Goal: Transaction & Acquisition: Obtain resource

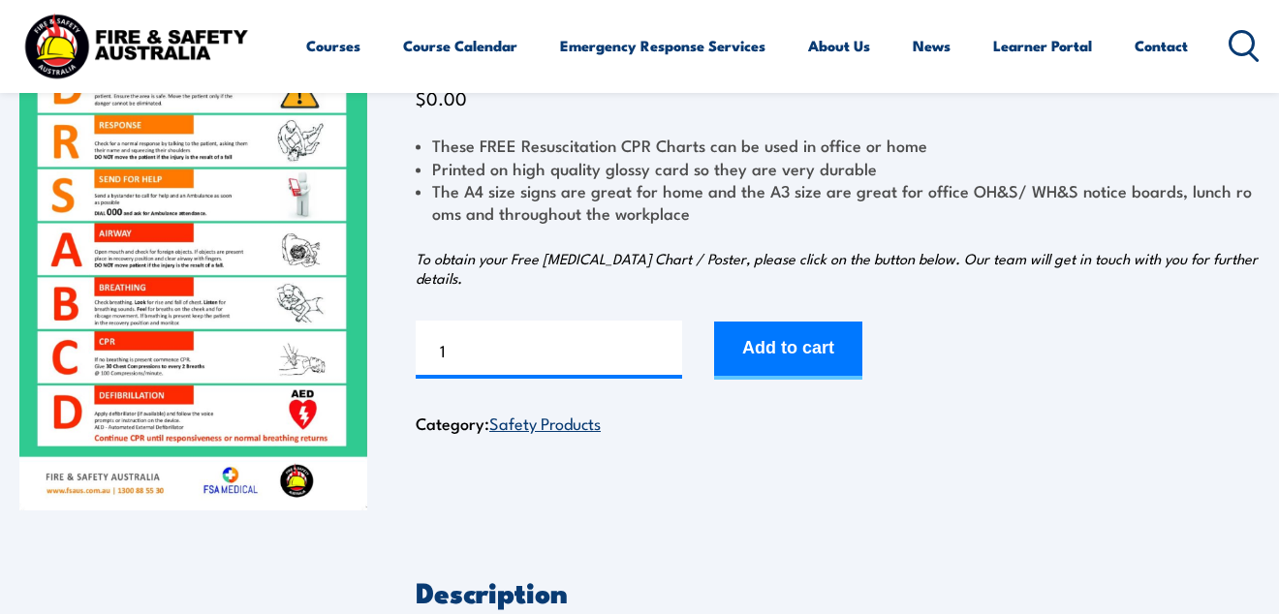
click at [269, 271] on img at bounding box center [193, 265] width 348 height 489
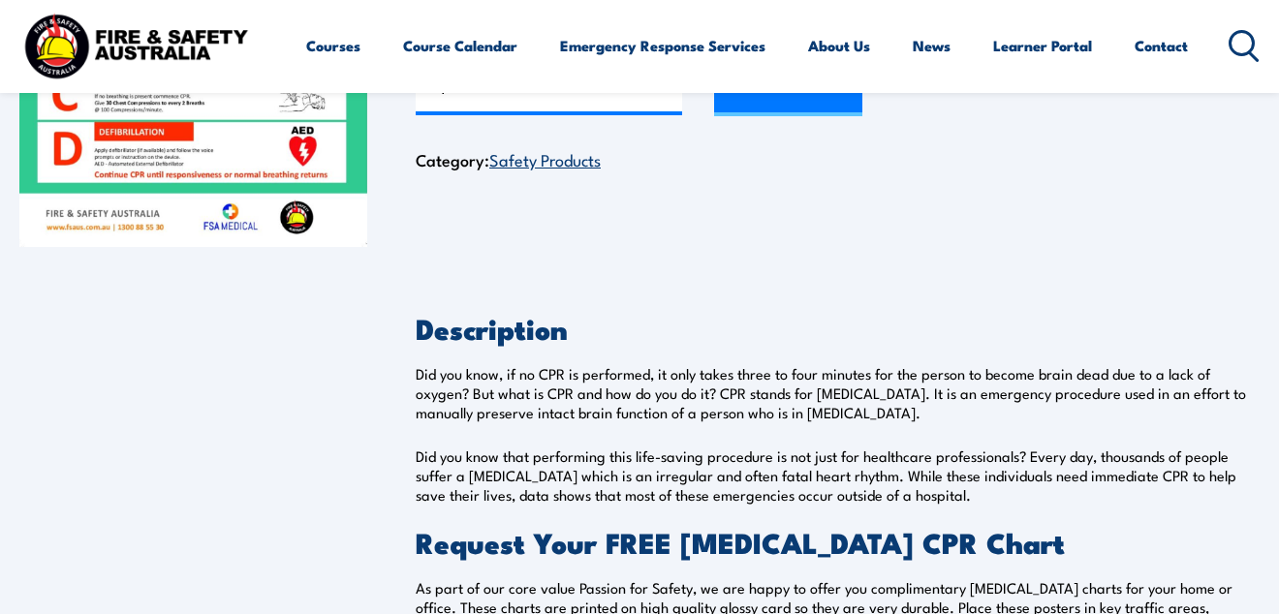
scroll to position [275, 0]
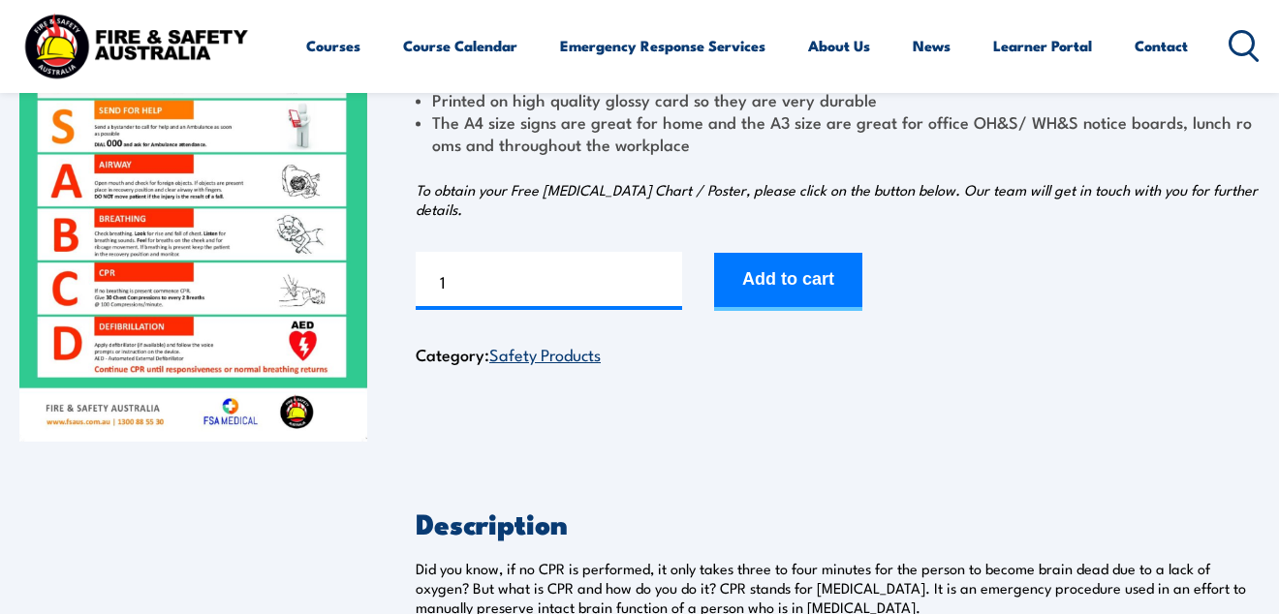
click at [246, 229] on img at bounding box center [193, 197] width 348 height 489
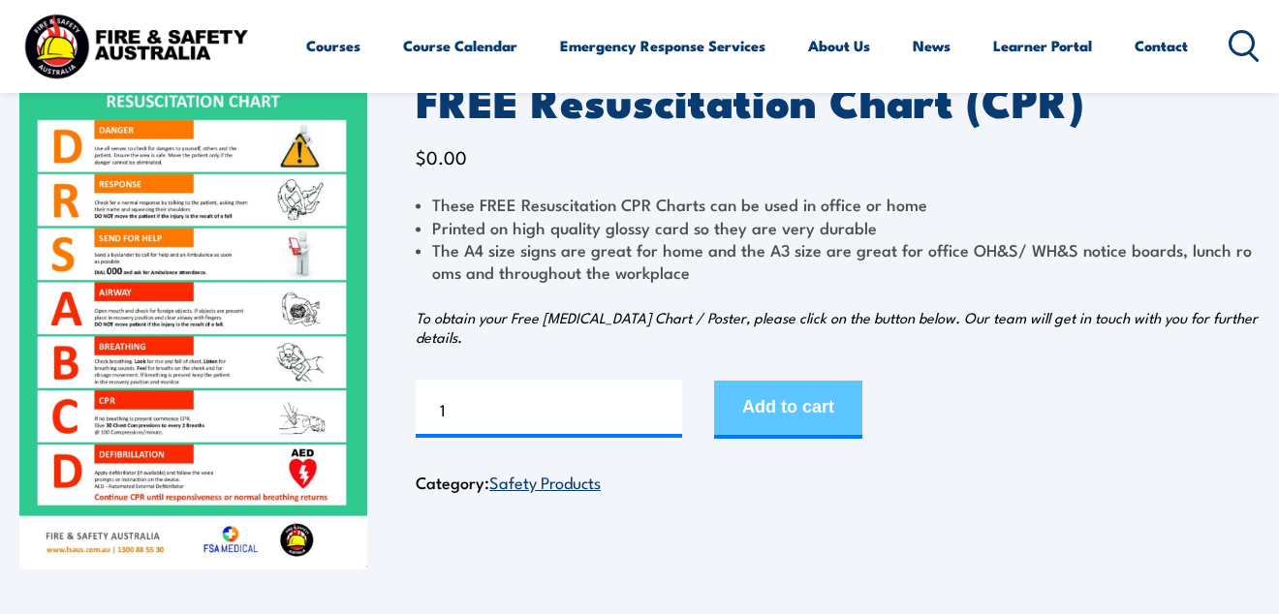
click at [798, 397] on button "Add to cart" at bounding box center [788, 410] width 148 height 58
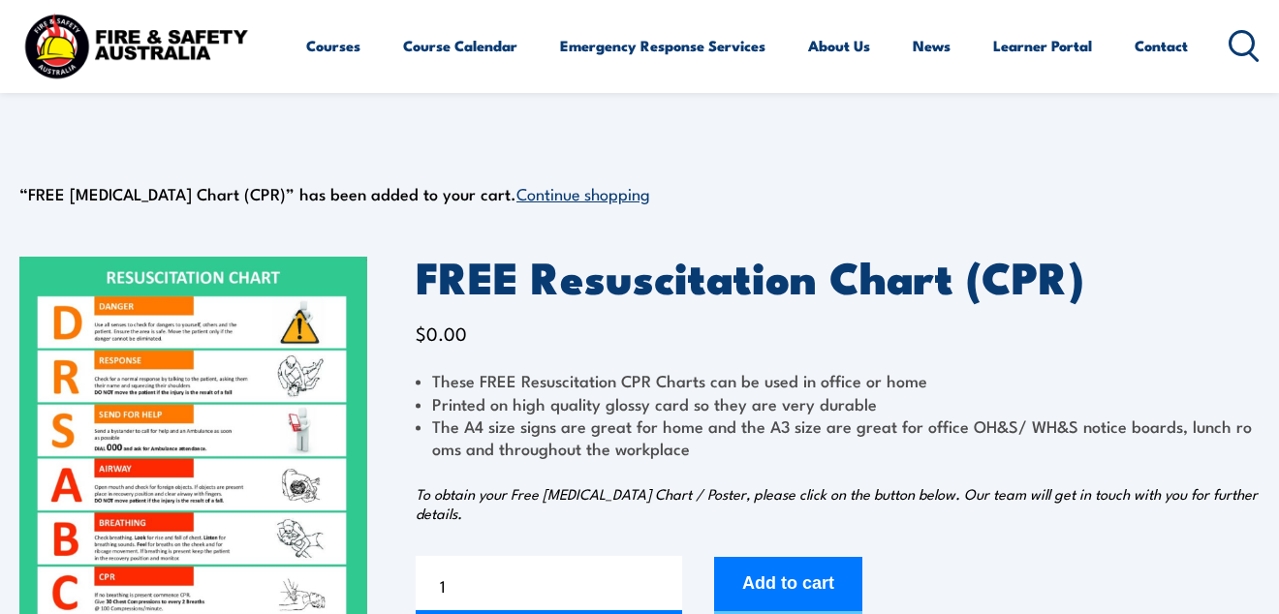
click at [578, 198] on link "Continue shopping" at bounding box center [584, 192] width 134 height 23
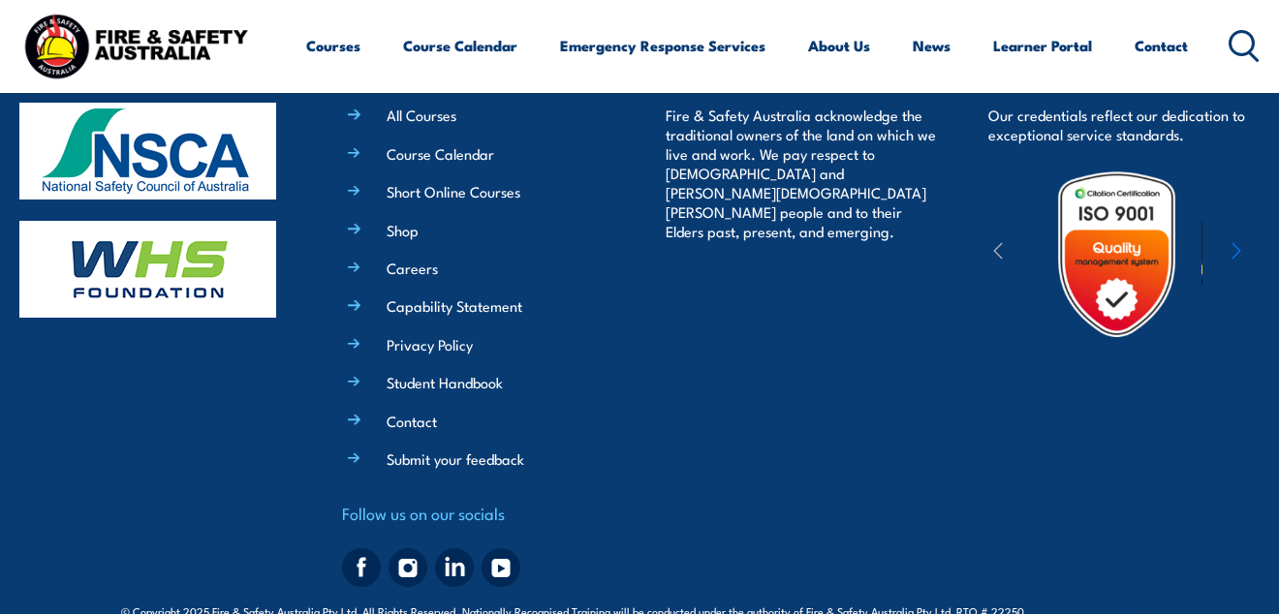
scroll to position [3507, 0]
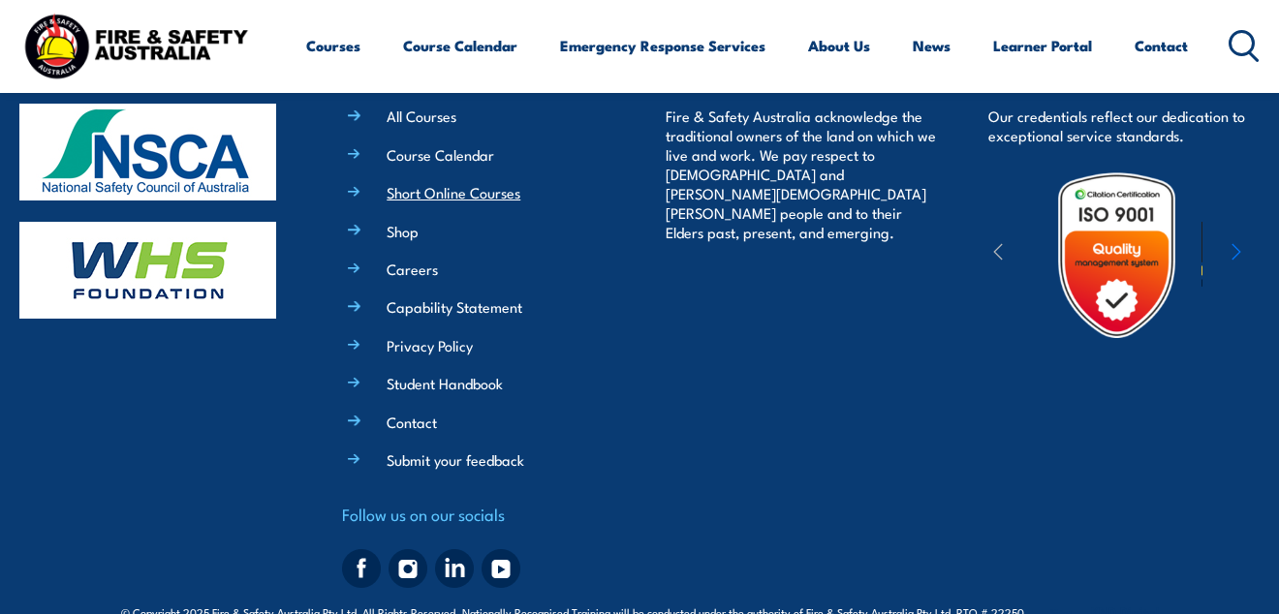
click at [453, 182] on link "Short Online Courses" at bounding box center [454, 192] width 134 height 20
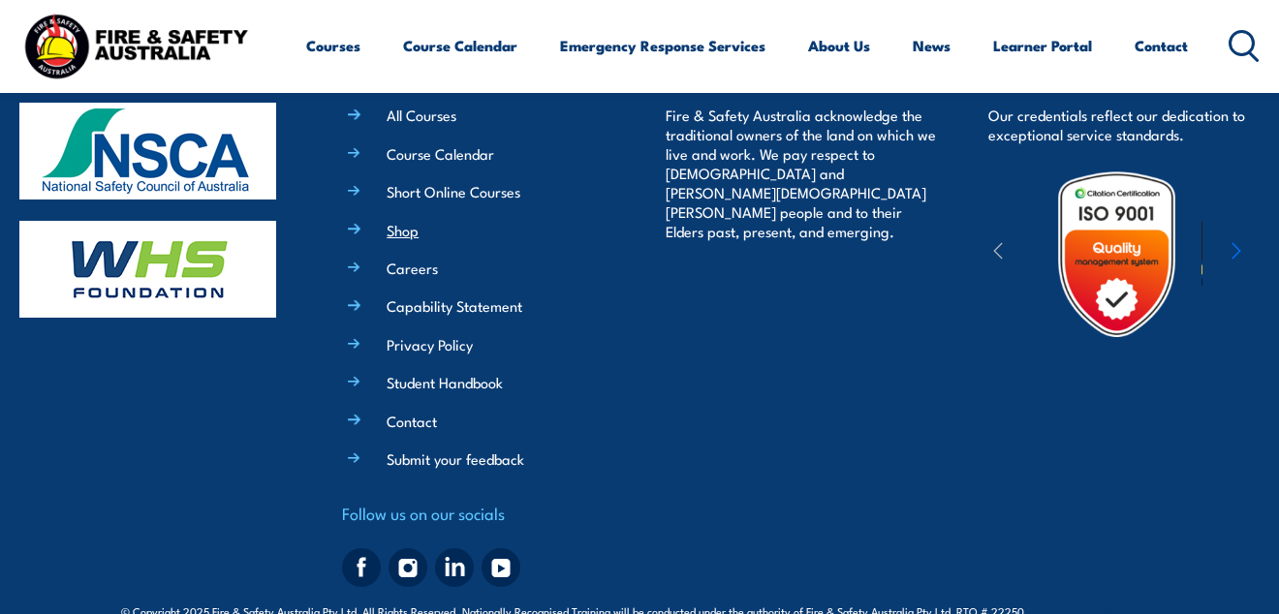
scroll to position [3507, 0]
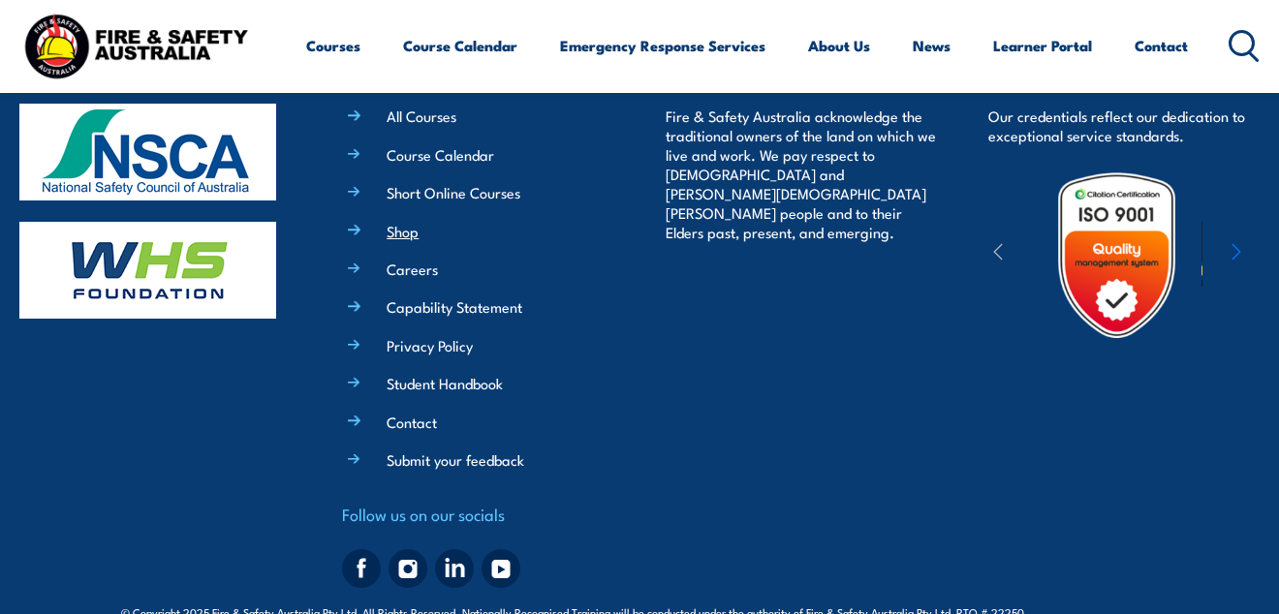
click at [408, 221] on link "Shop" at bounding box center [403, 231] width 32 height 20
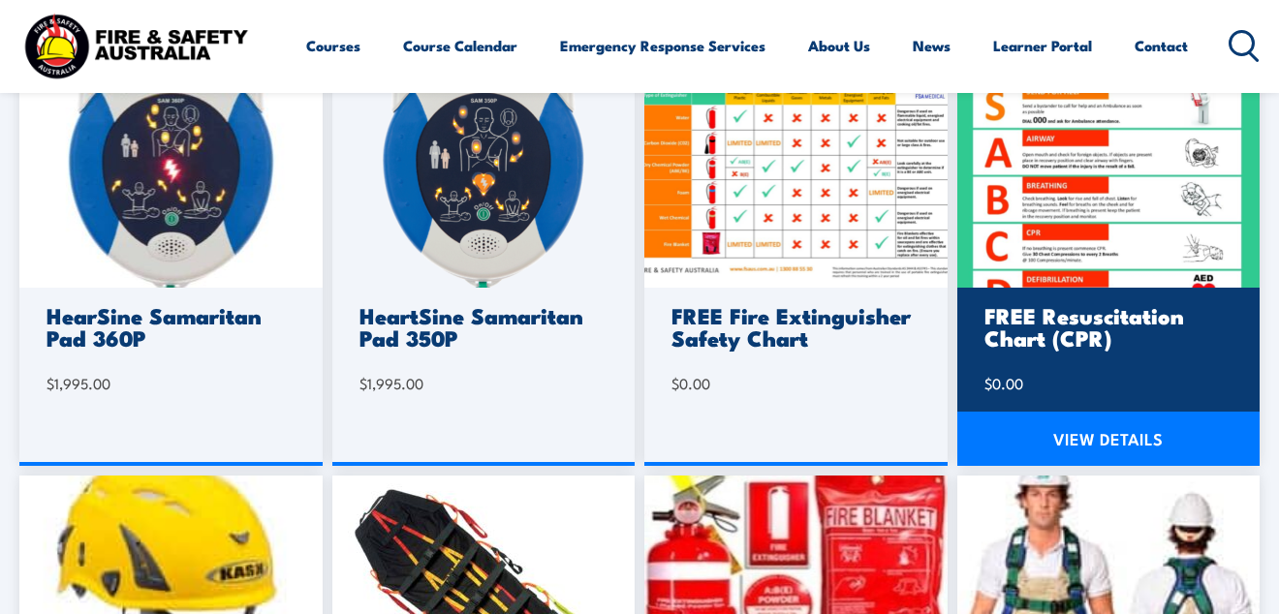
scroll to position [964, 0]
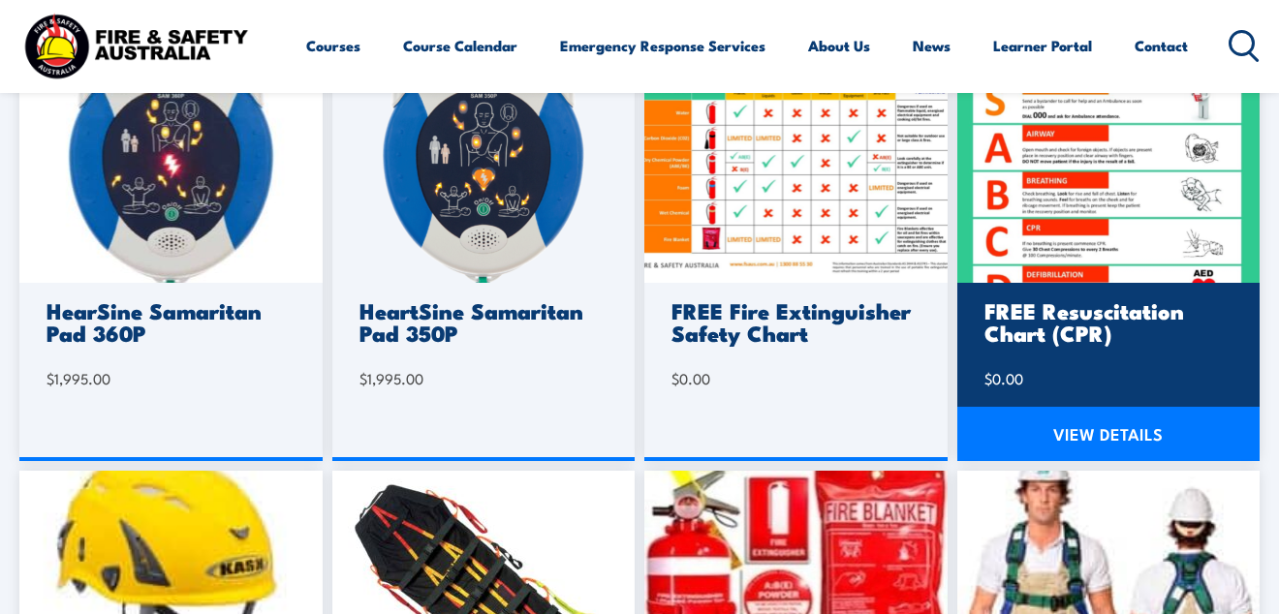
click at [1086, 443] on link "VIEW DETAILS" at bounding box center [1109, 434] width 303 height 54
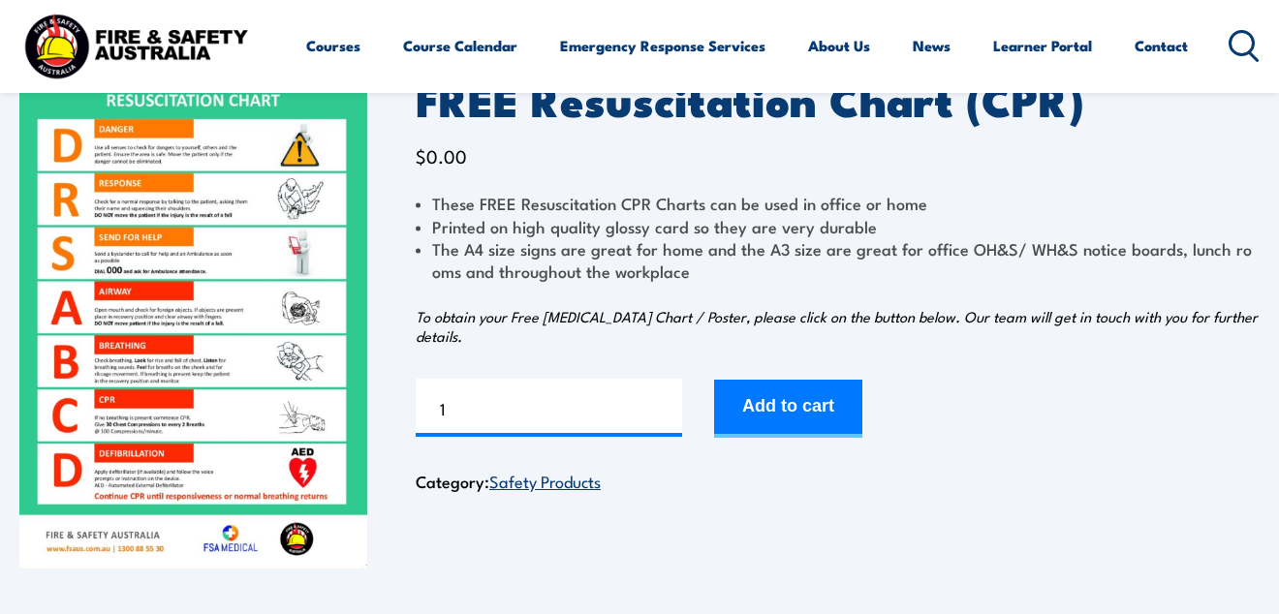
scroll to position [143, 0]
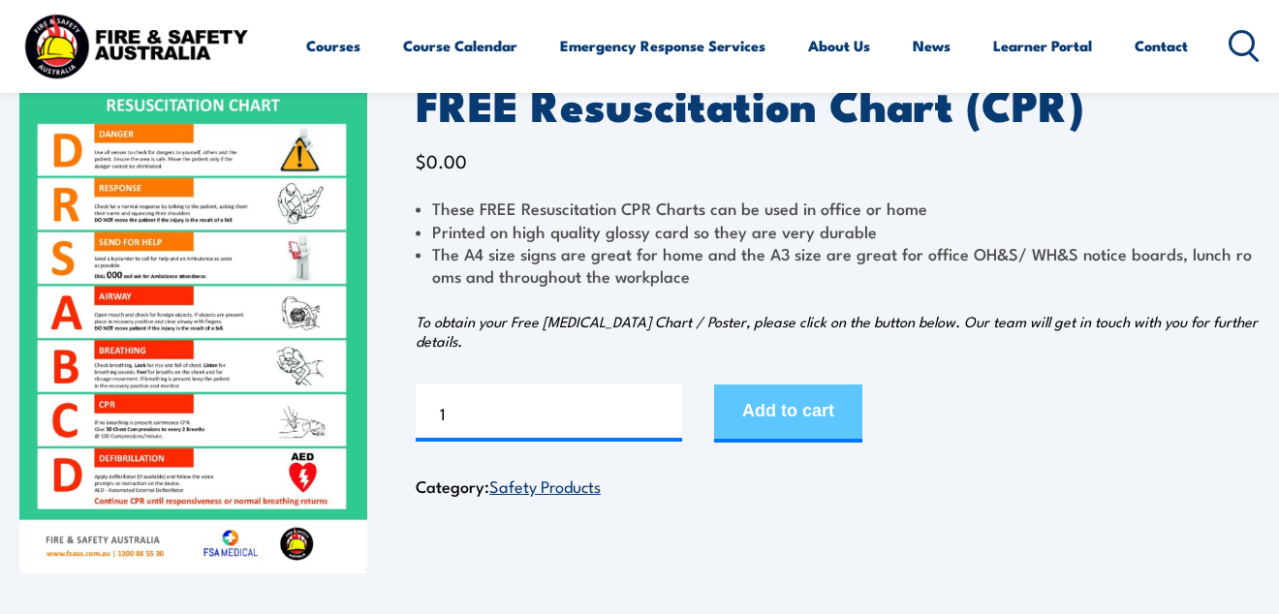
click at [783, 418] on button "Add to cart" at bounding box center [788, 414] width 148 height 58
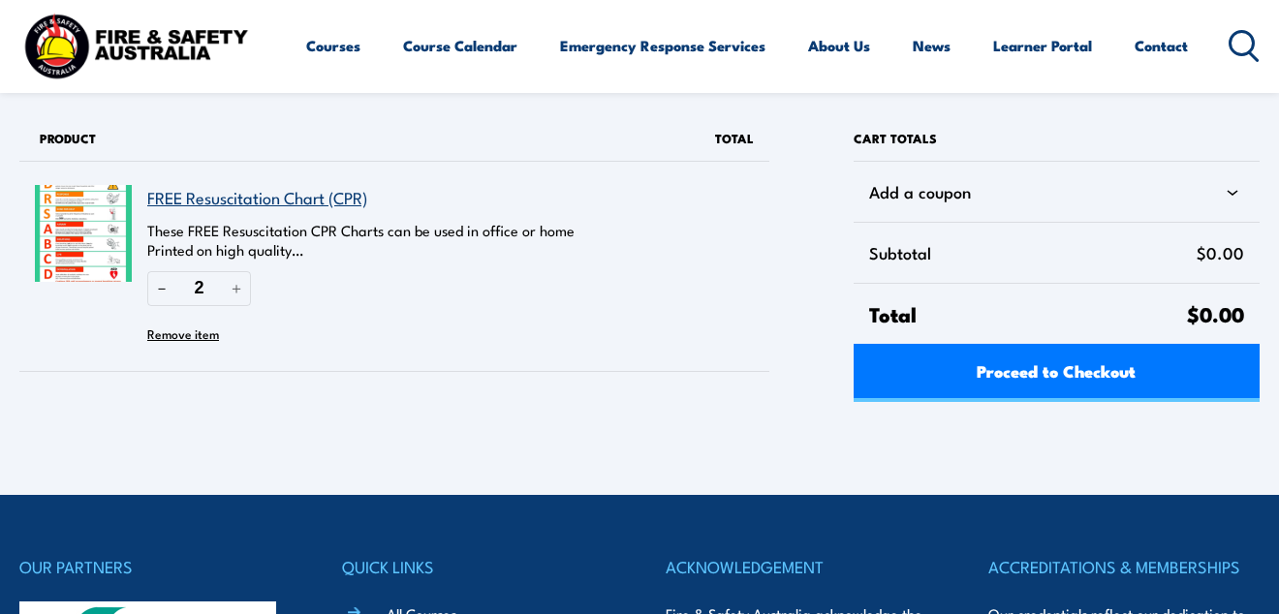
click at [166, 285] on button "－" at bounding box center [161, 288] width 29 height 34
type input "1"
click at [977, 372] on span "Proceed to Checkout" at bounding box center [1056, 370] width 159 height 51
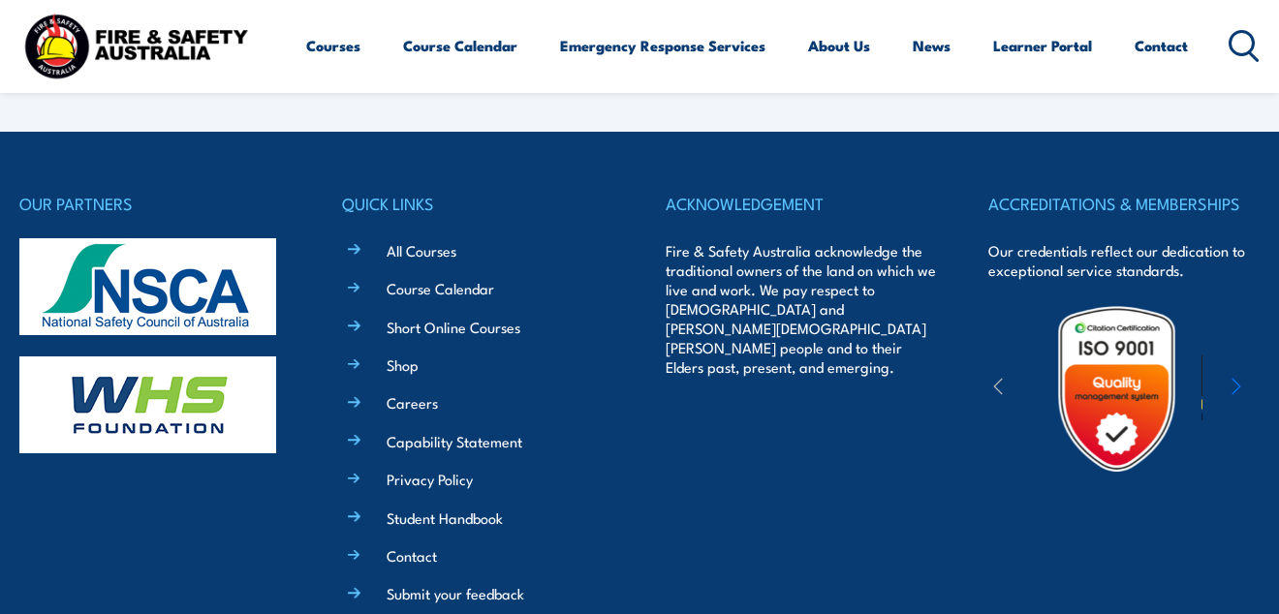
select select "VIC"
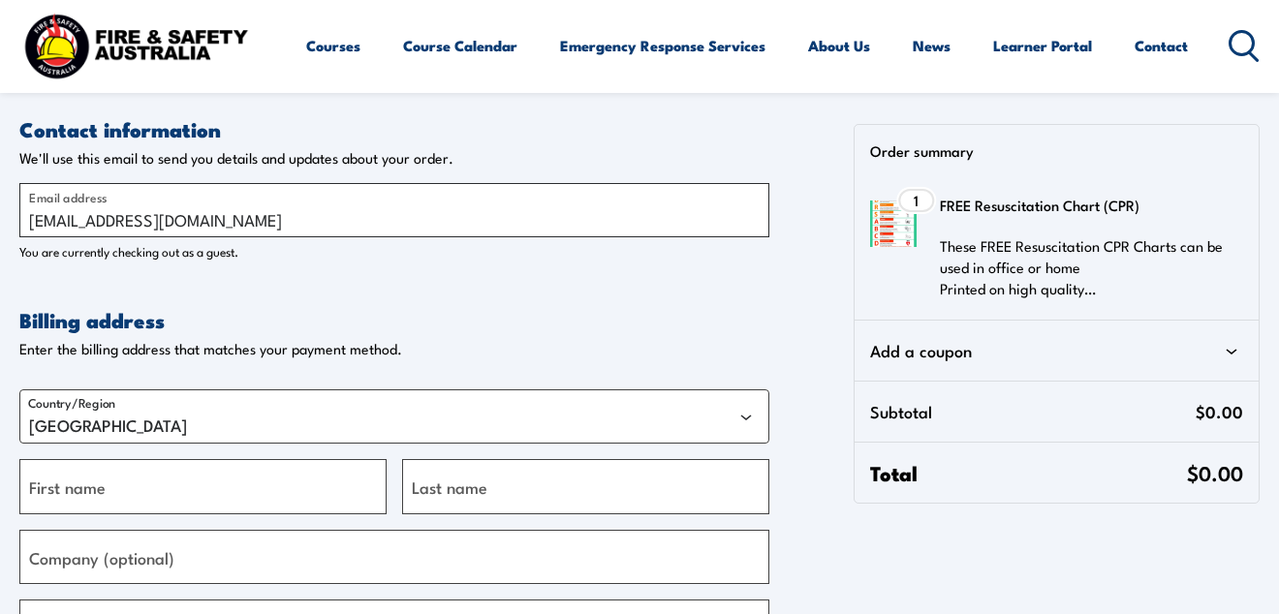
type input "kscy9jes@gmail.com"
type input "Jess"
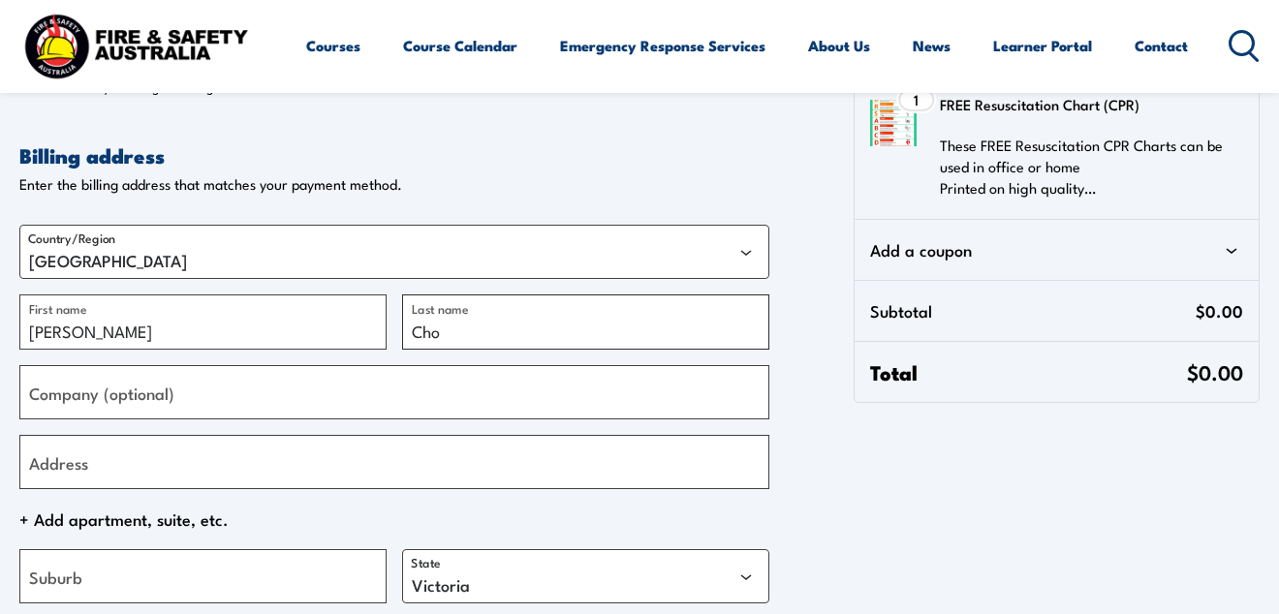
scroll to position [168, 0]
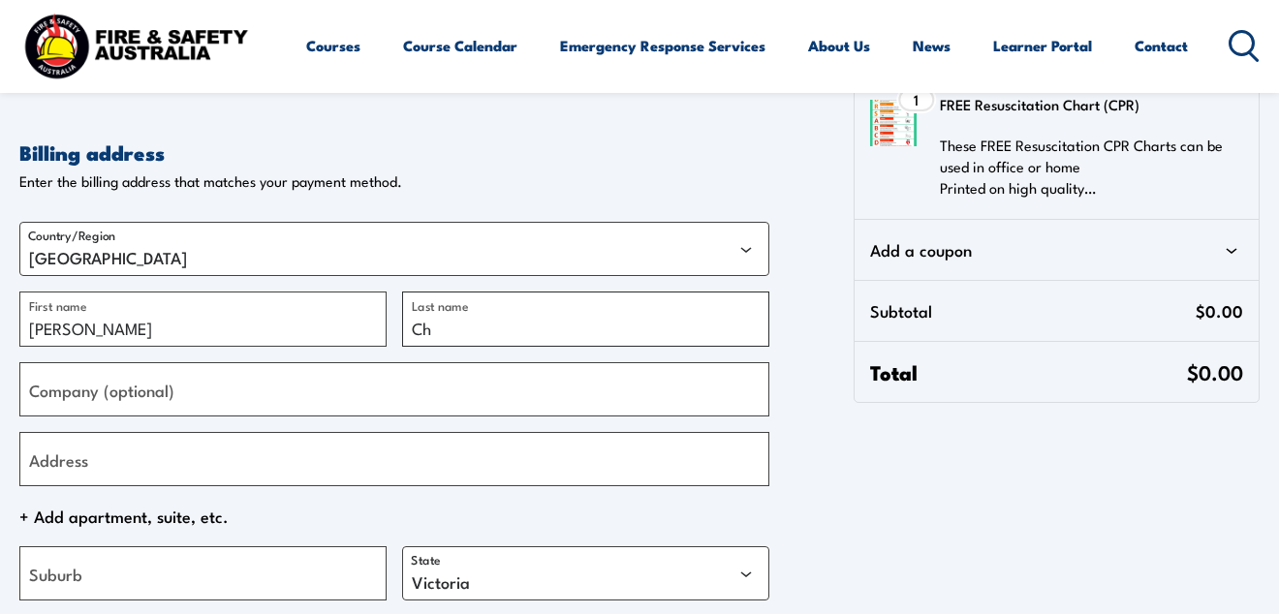
type input "Ch"
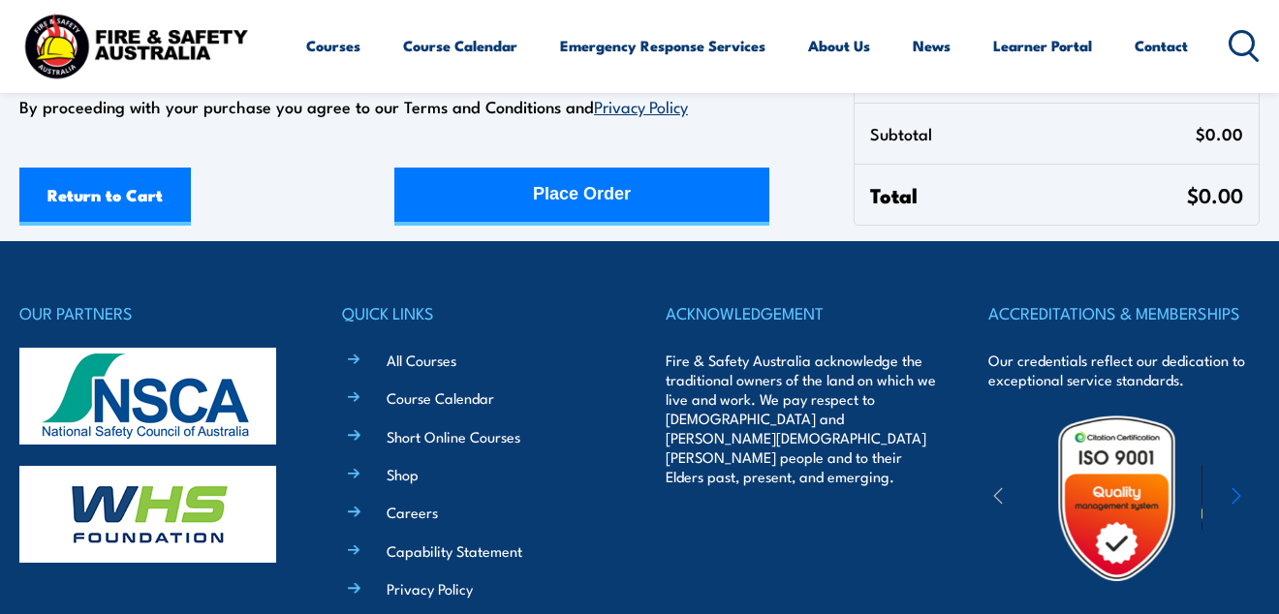
scroll to position [961, 0]
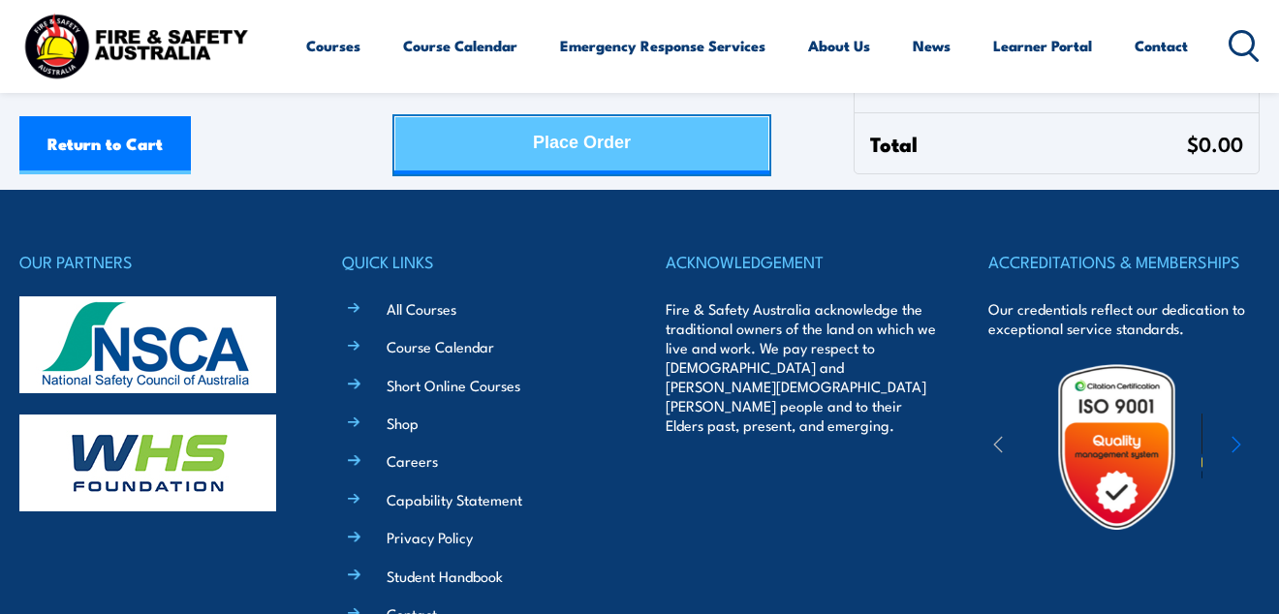
click at [677, 160] on button "Place Order" at bounding box center [581, 145] width 375 height 58
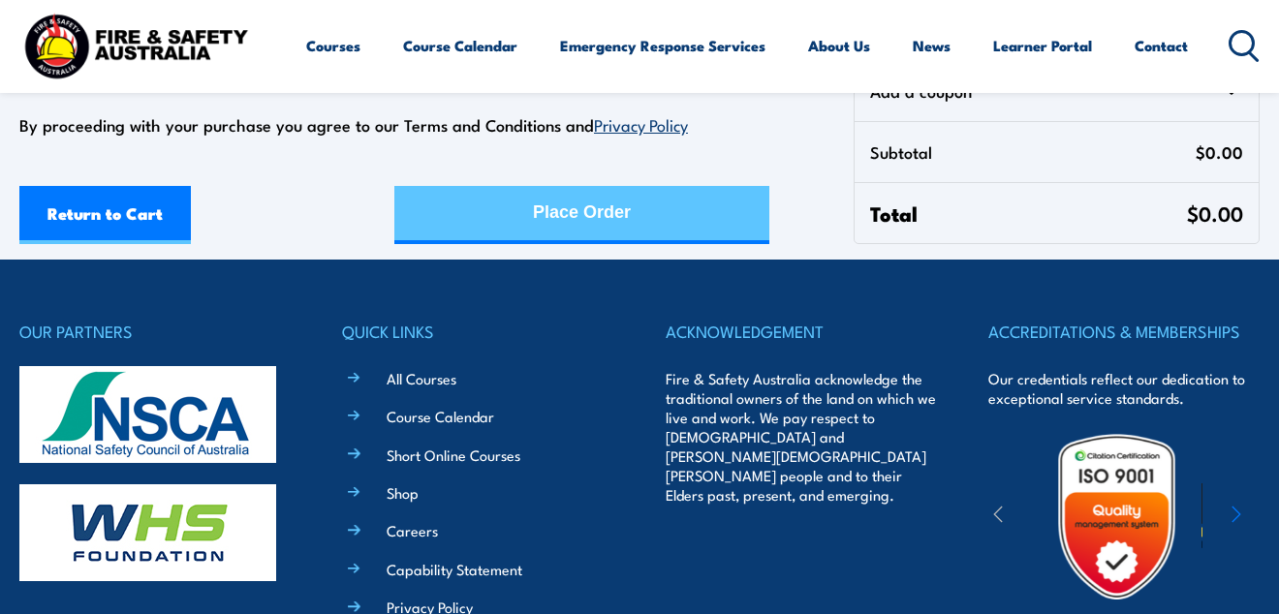
scroll to position [329, 0]
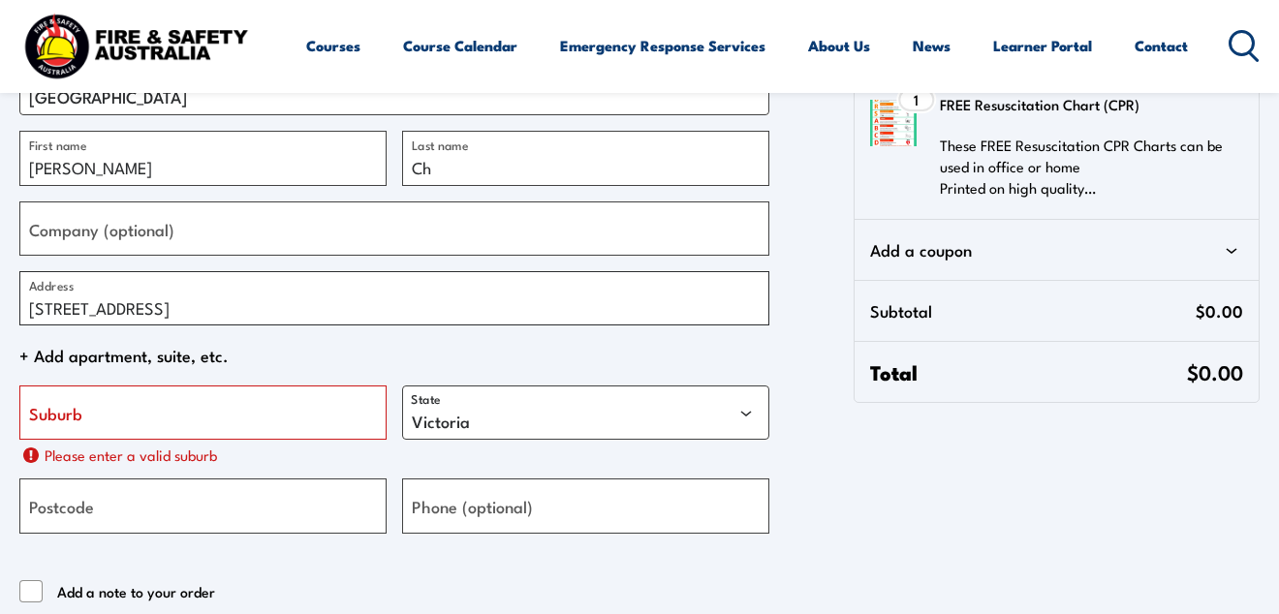
type input "2/5 hillview street"
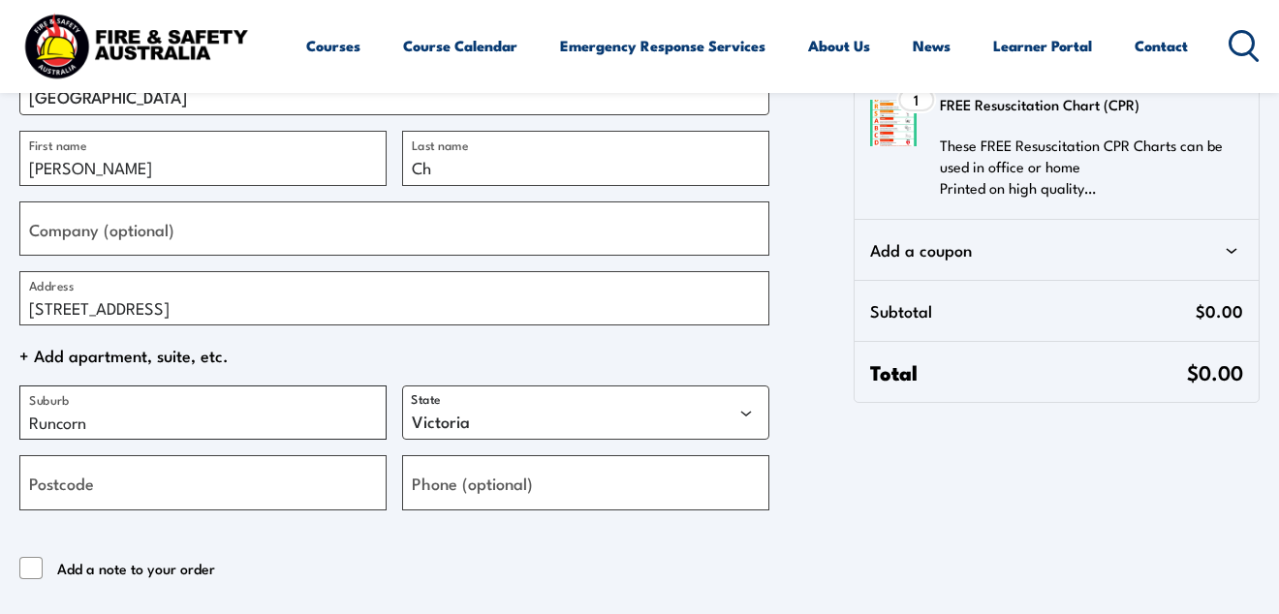
type input "Runcorn"
drag, startPoint x: 184, startPoint y: 316, endPoint x: -12, endPoint y: 299, distance: 196.5
type input "22, methil st"
type input "4113"
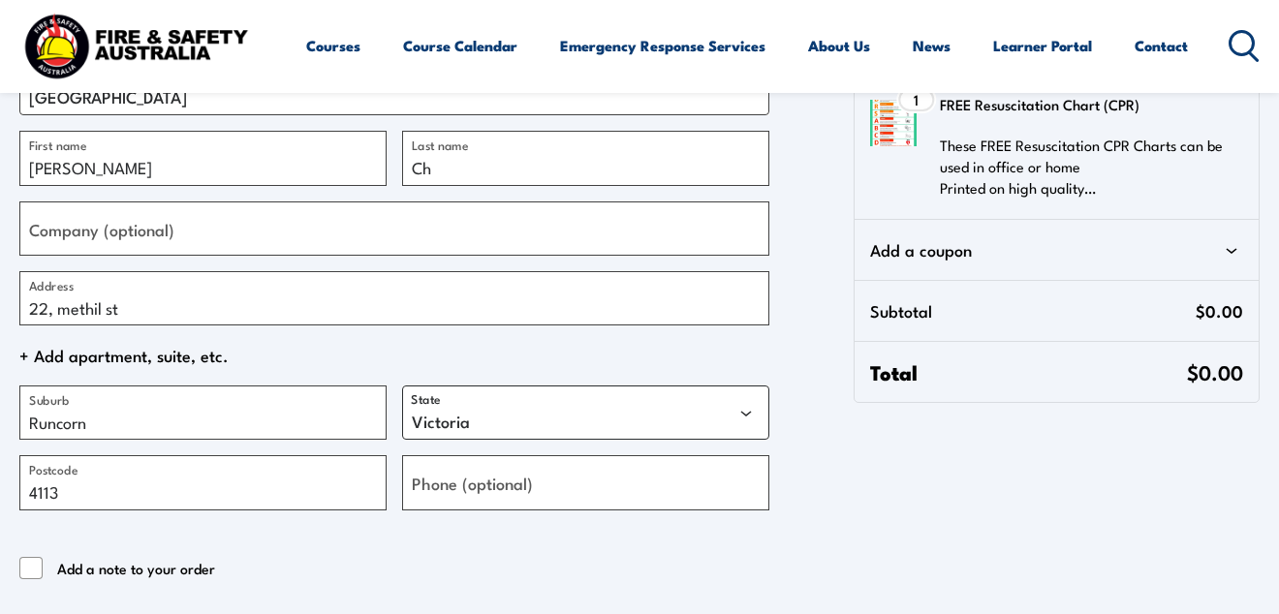
select select "QLD"
click at [385, 351] on span "+ Add apartment, suite, etc." at bounding box center [394, 355] width 750 height 29
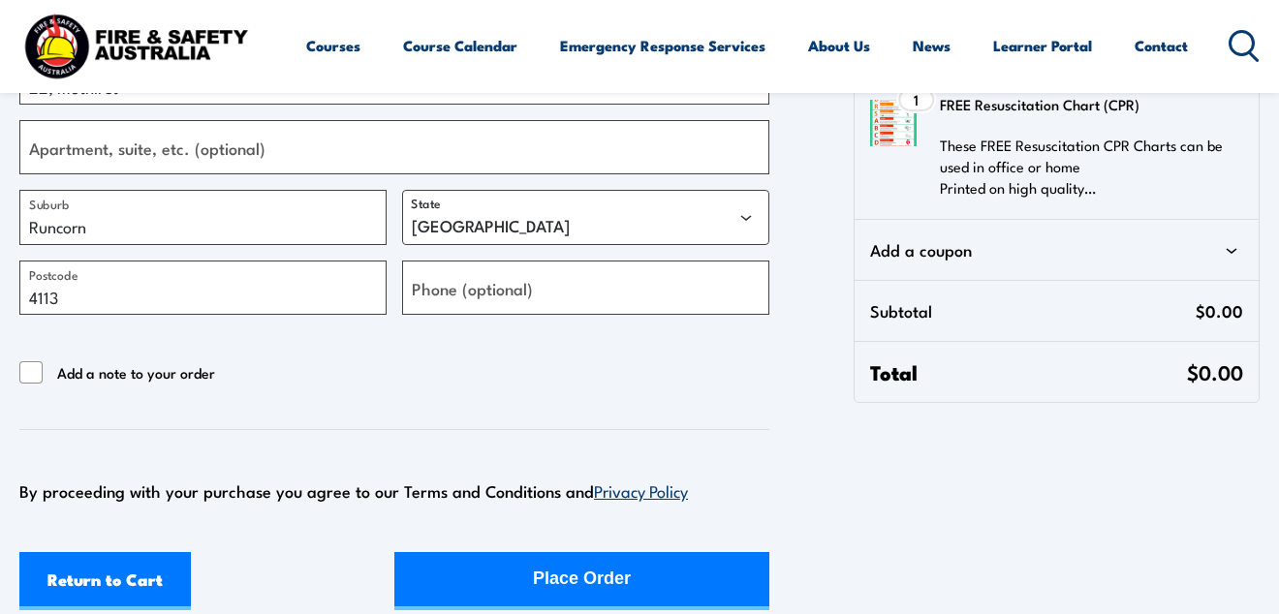
scroll to position [551, 0]
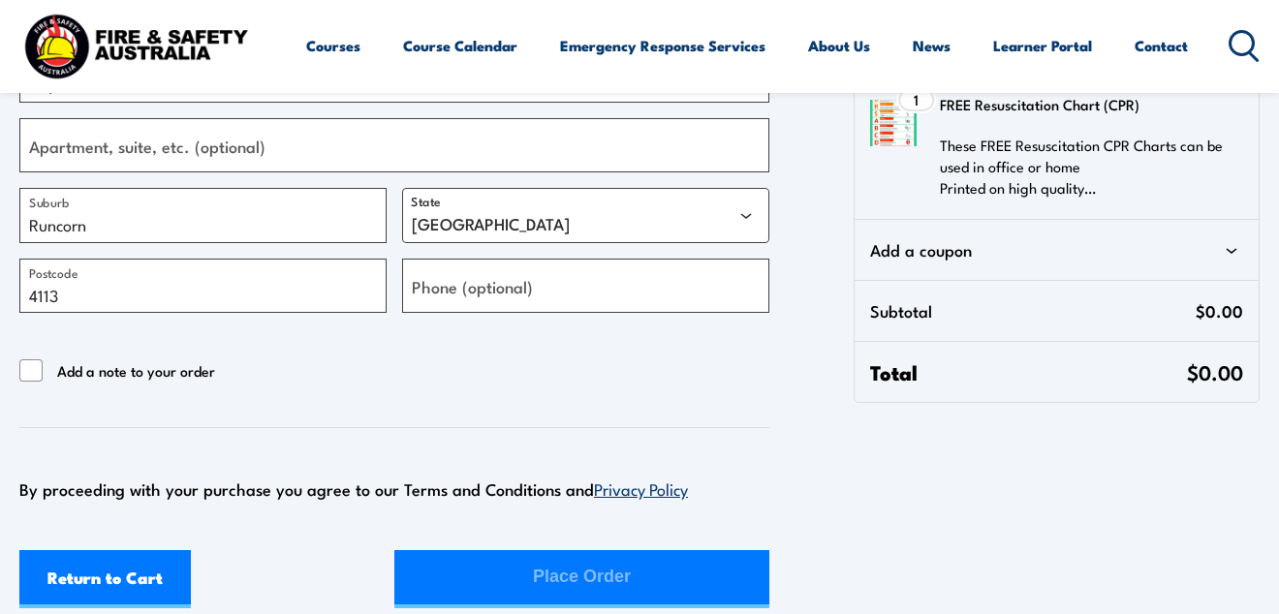
click at [477, 577] on div "Return to Cart Place Order" at bounding box center [394, 580] width 750 height 58
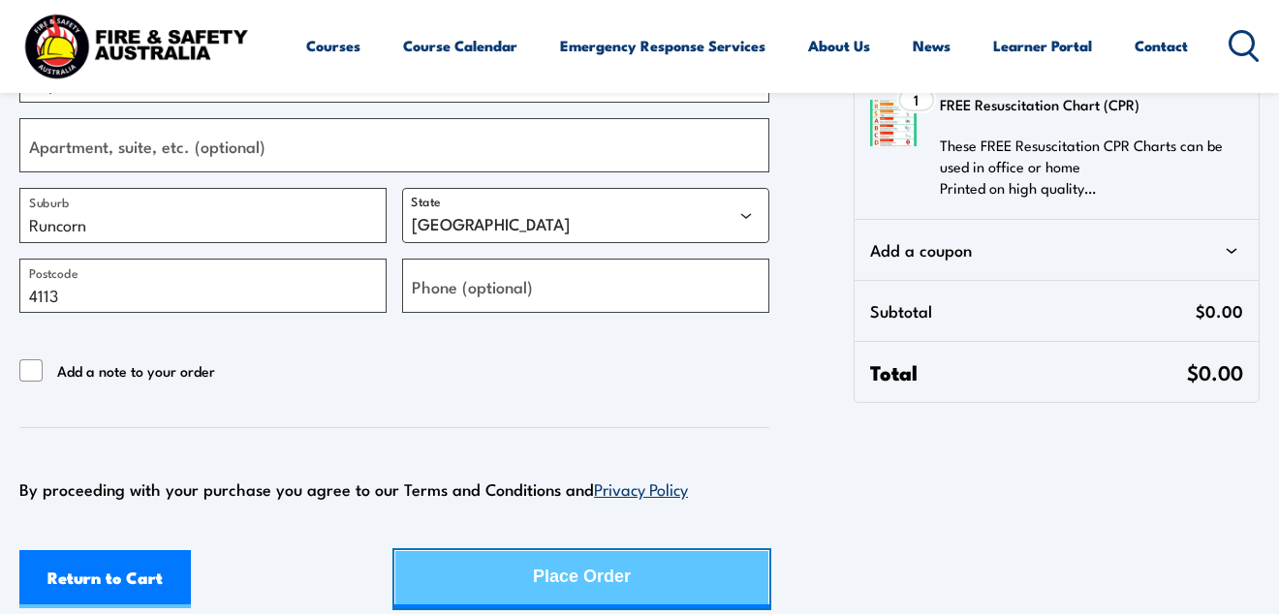
click at [579, 572] on div "Place Order" at bounding box center [582, 576] width 98 height 51
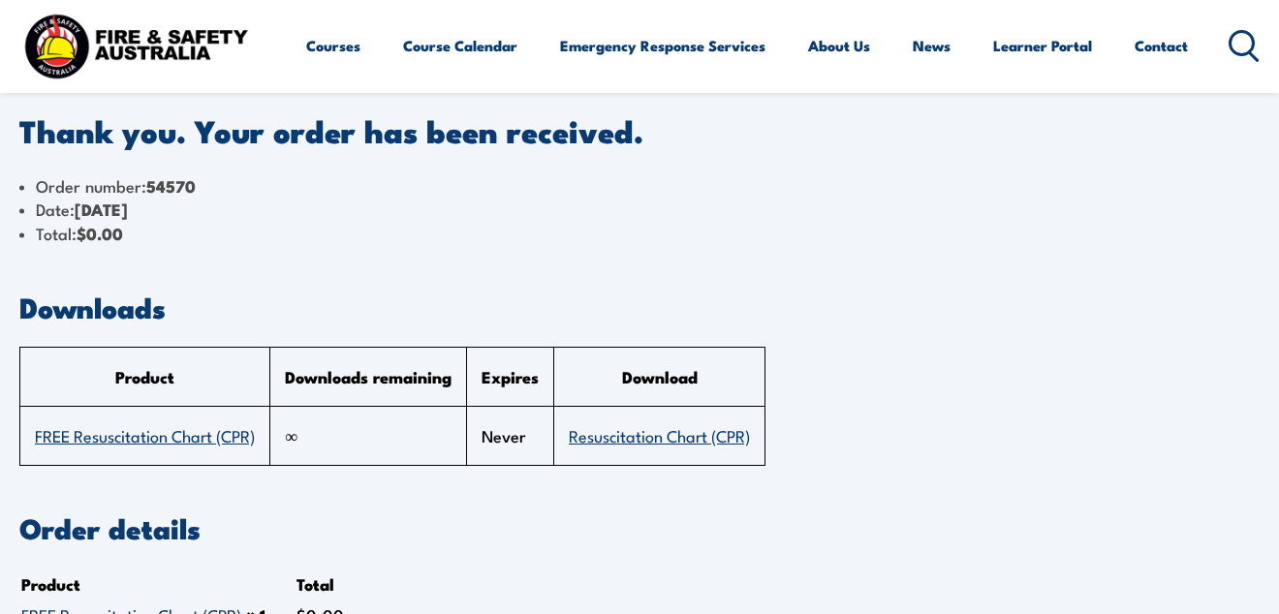
click at [615, 438] on link "Resuscitation Chart (CPR)" at bounding box center [659, 435] width 181 height 23
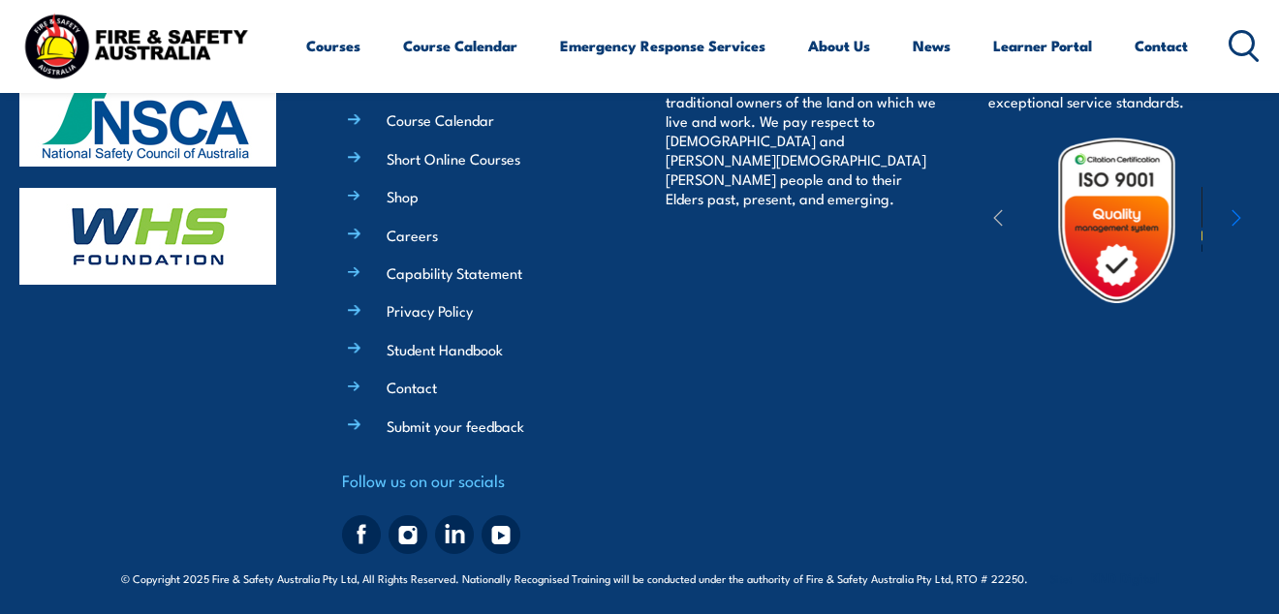
scroll to position [1040, 0]
